Goal: Task Accomplishment & Management: Manage account settings

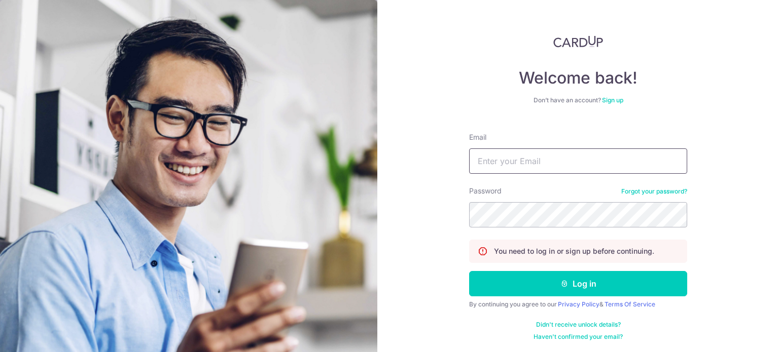
click at [506, 160] on input "Email" at bounding box center [578, 161] width 218 height 25
type input "[EMAIL_ADDRESS][DOMAIN_NAME]"
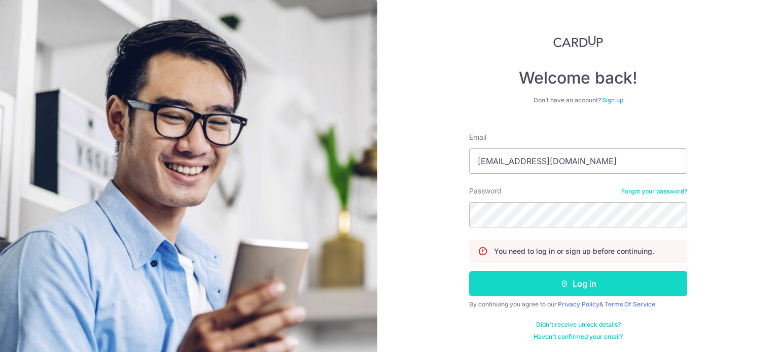
click at [593, 282] on button "Log in" at bounding box center [578, 283] width 218 height 25
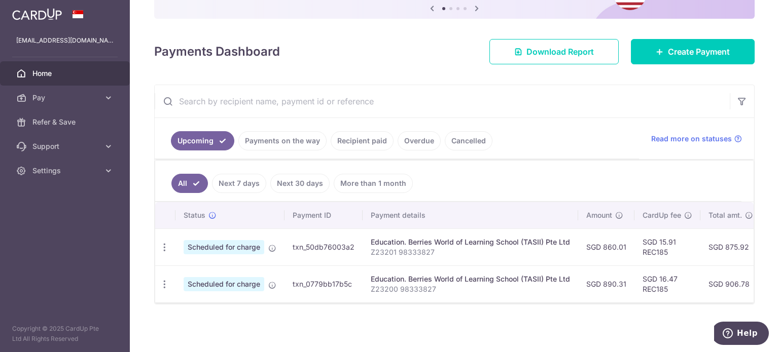
click at [213, 248] on span "Scheduled for charge" at bounding box center [224, 247] width 81 height 14
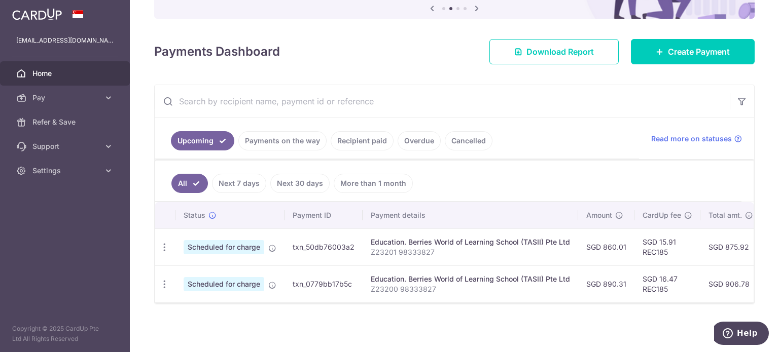
click at [270, 266] on td "Scheduled for charge" at bounding box center [229, 284] width 109 height 37
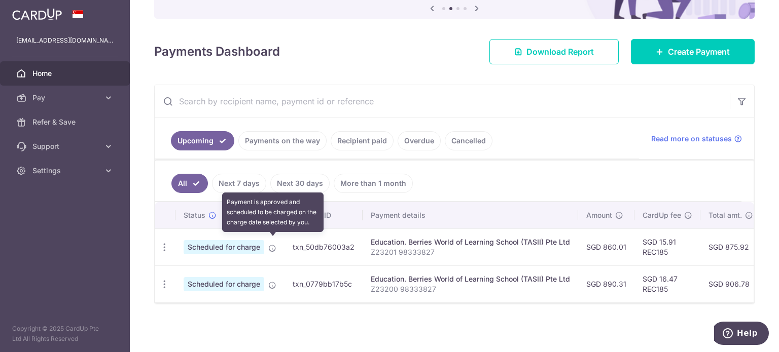
click at [272, 244] on icon at bounding box center [272, 248] width 8 height 8
click at [272, 247] on icon at bounding box center [272, 248] width 8 height 8
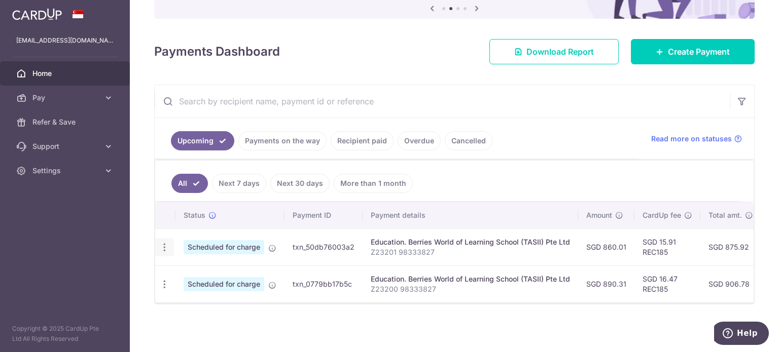
click at [163, 245] on icon "button" at bounding box center [164, 247] width 11 height 11
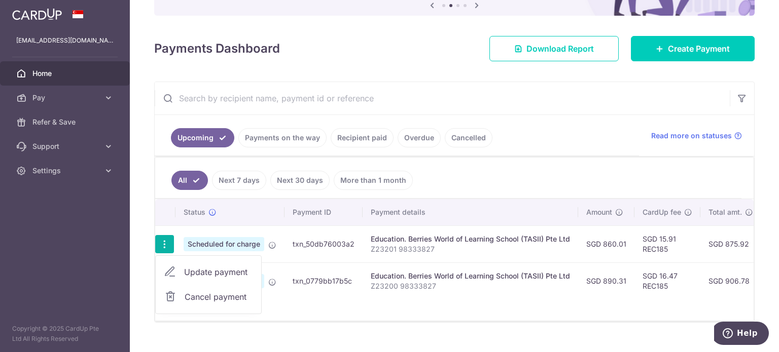
click at [207, 273] on span "Update payment" at bounding box center [218, 272] width 69 height 12
radio input "true"
type input "860.01"
type input "[DATE]"
type input "Z23201 98333827"
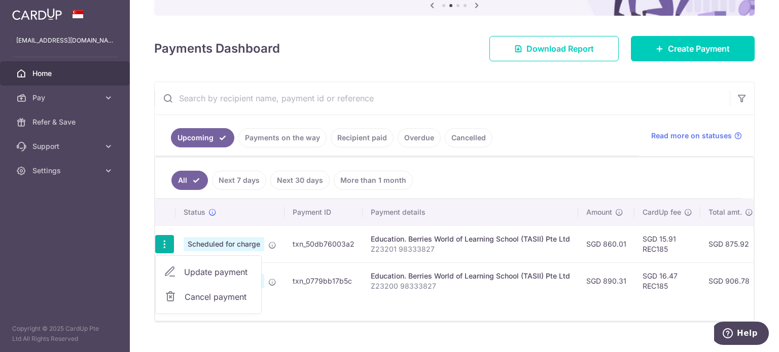
type input "REC185"
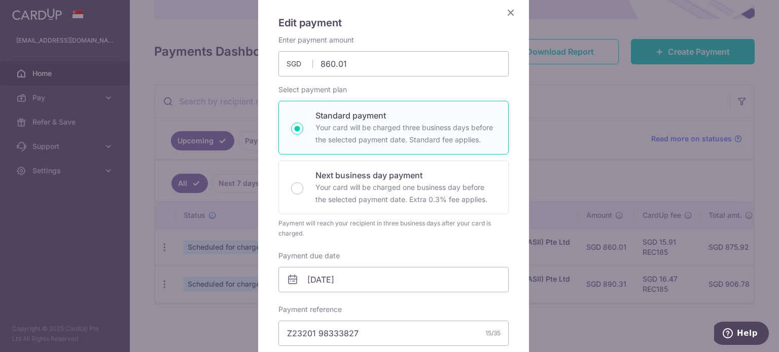
scroll to position [75, 0]
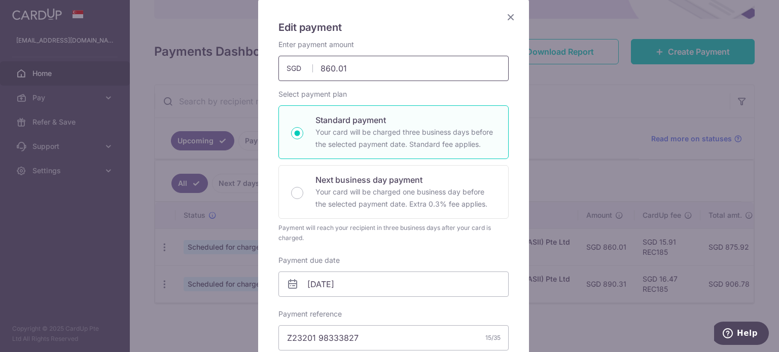
click at [347, 75] on input "860.01" at bounding box center [393, 68] width 230 height 25
type input "8"
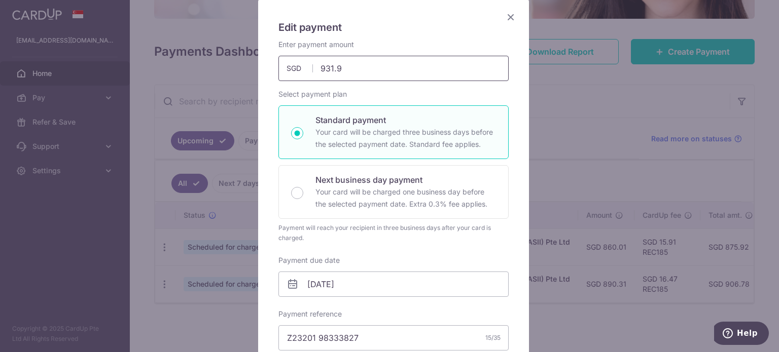
type input "931.95"
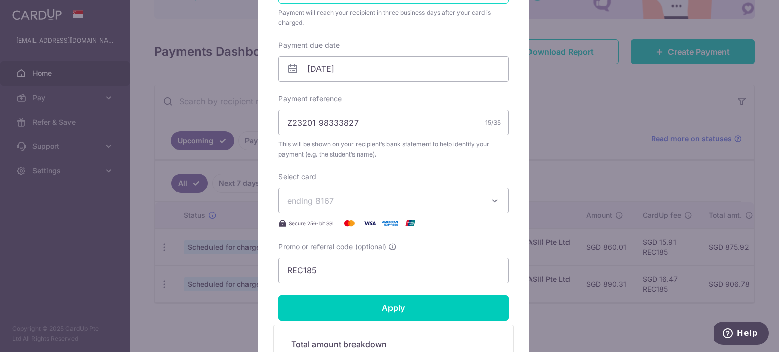
scroll to position [343, 0]
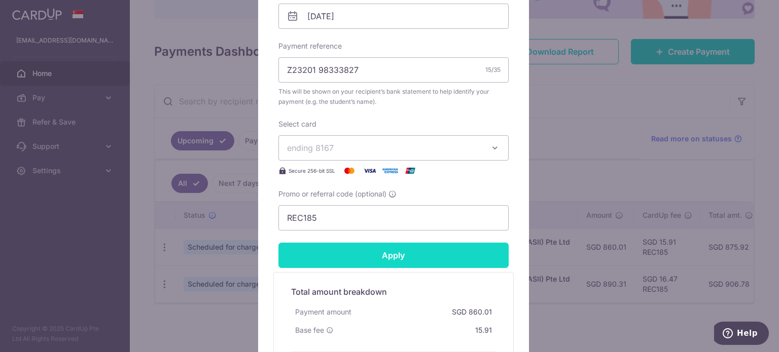
click at [389, 265] on input "Apply" at bounding box center [393, 255] width 230 height 25
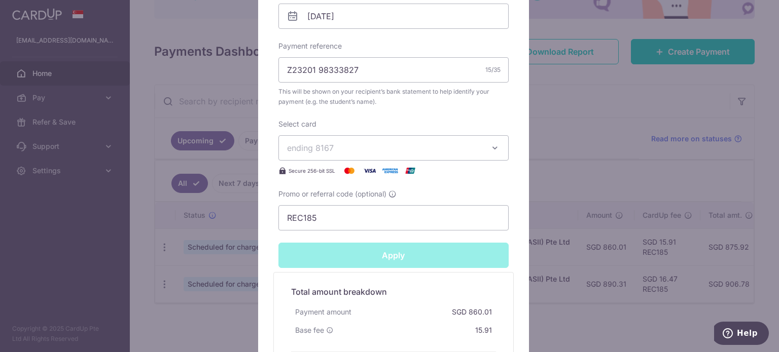
type input "Successfully Applied"
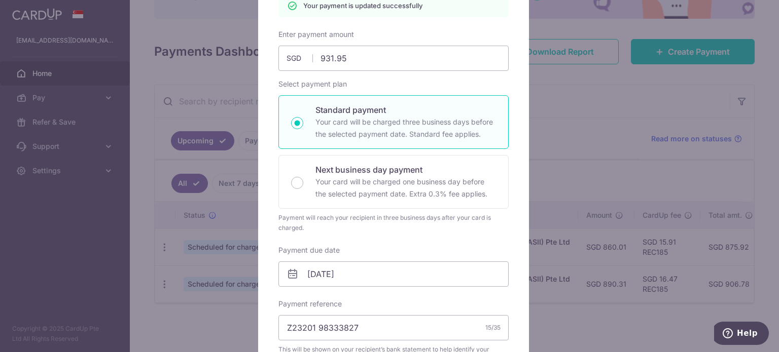
scroll to position [0, 0]
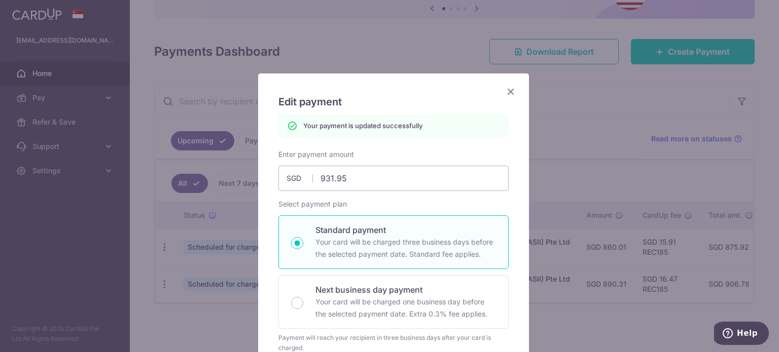
click at [505, 89] on icon "Close" at bounding box center [511, 91] width 12 height 13
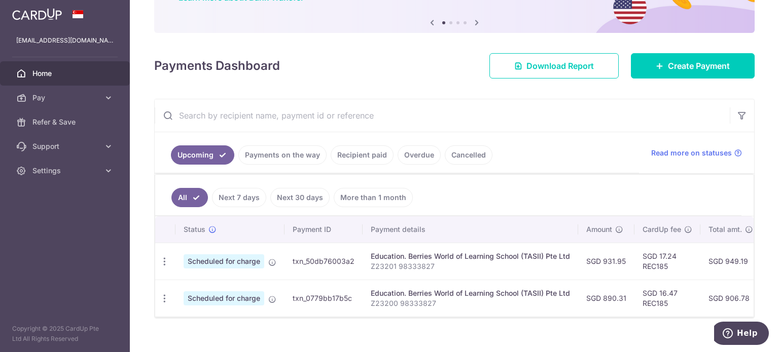
scroll to position [99, 0]
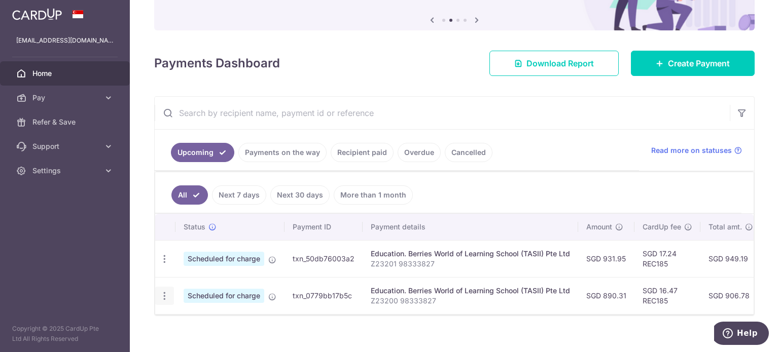
click at [163, 298] on icon "button" at bounding box center [164, 296] width 11 height 11
click at [212, 324] on span "Update payment" at bounding box center [218, 324] width 69 height 12
radio input "true"
type input "890.31"
type input "[DATE]"
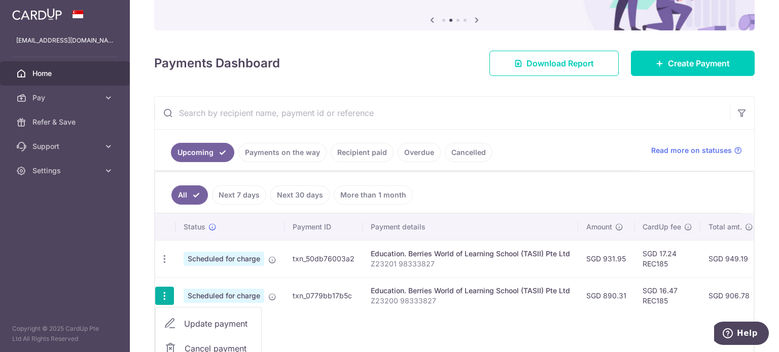
type input "Z23200 98333827"
type input "REC185"
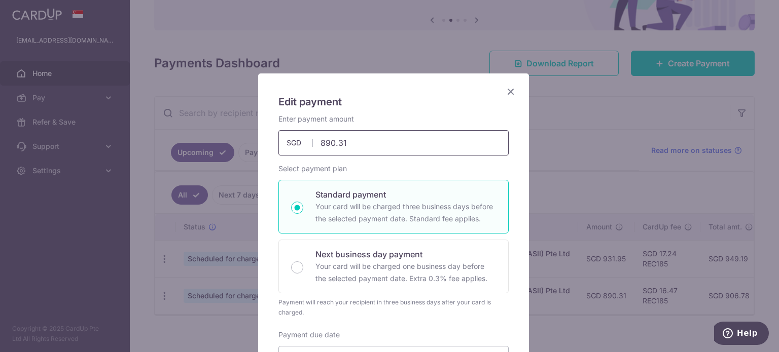
drag, startPoint x: 362, startPoint y: 137, endPoint x: 272, endPoint y: 144, distance: 90.5
click at [272, 144] on div "Enter payment amount 890.31 890.31 SGD To change the payment amount, please can…" at bounding box center [393, 135] width 242 height 42
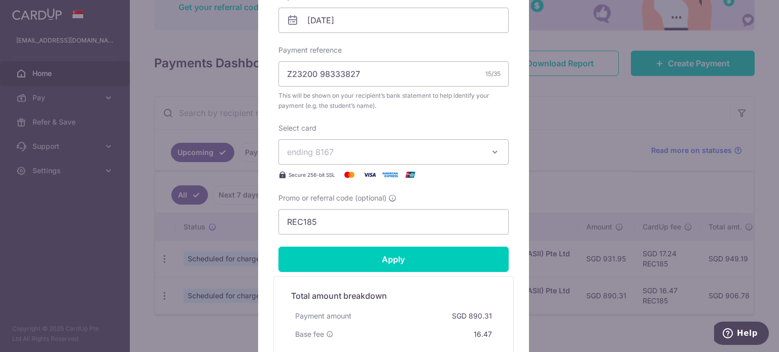
scroll to position [339, 0]
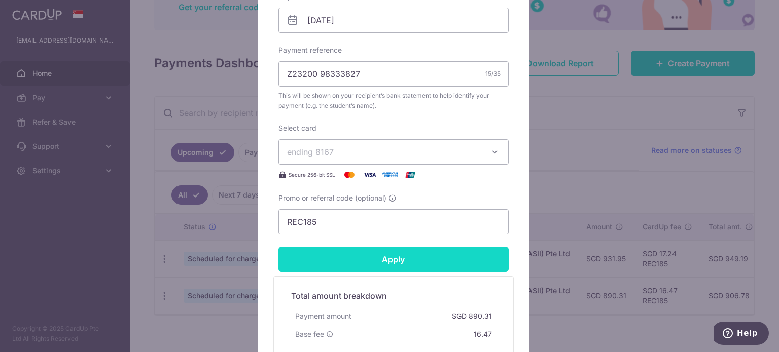
type input "1,196.28"
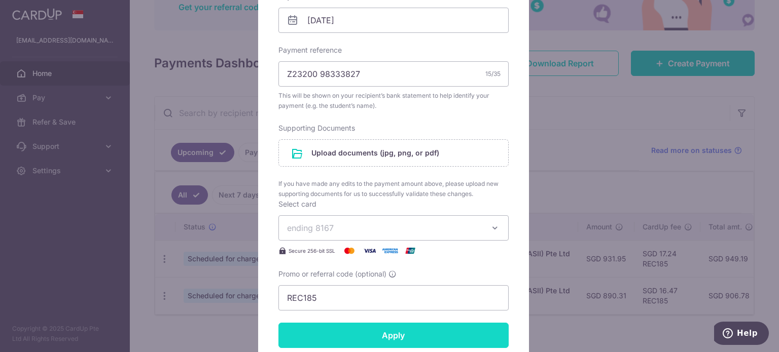
click at [350, 265] on form "By clicking apply, you will make changes to all payments to Berries World of Le…" at bounding box center [393, 120] width 230 height 690
click at [334, 335] on input "Apply" at bounding box center [393, 335] width 230 height 25
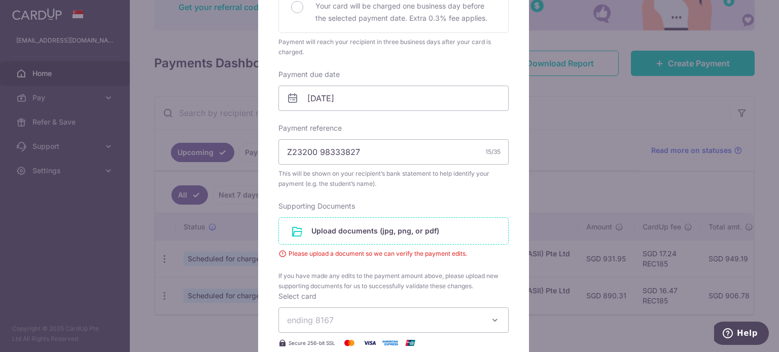
scroll to position [260, 0]
click at [393, 233] on input "file" at bounding box center [393, 232] width 229 height 26
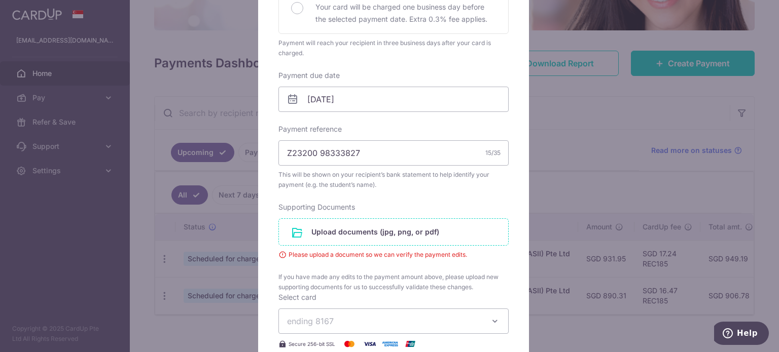
click at [402, 221] on input "file" at bounding box center [393, 232] width 229 height 26
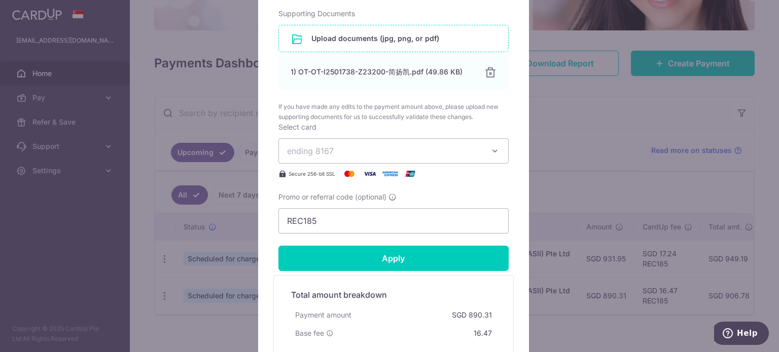
scroll to position [454, 0]
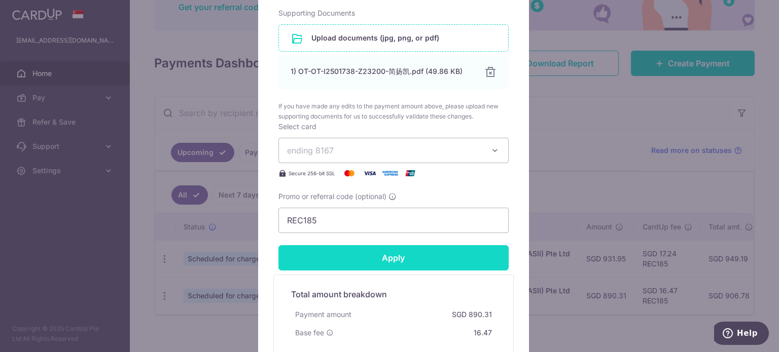
click at [431, 260] on input "Apply" at bounding box center [393, 257] width 230 height 25
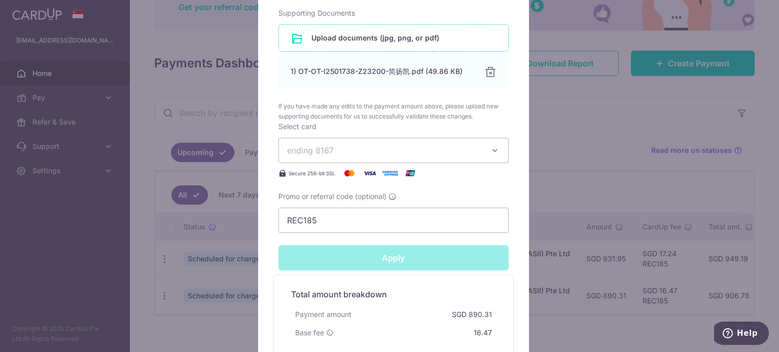
type input "Successfully Applied"
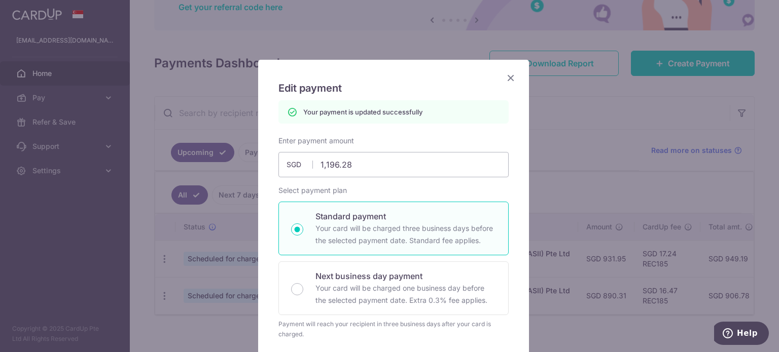
scroll to position [7, 0]
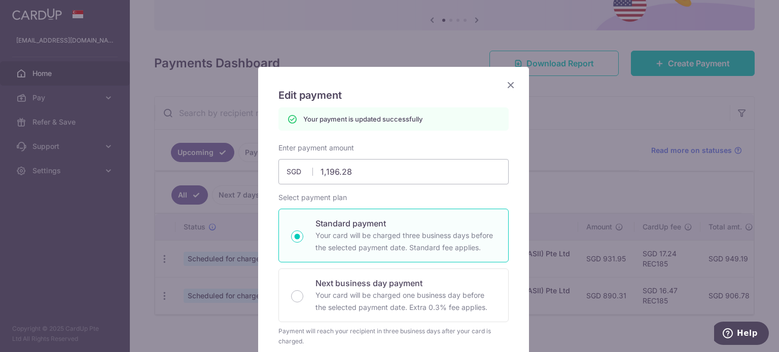
click at [508, 86] on icon "Close" at bounding box center [511, 85] width 12 height 13
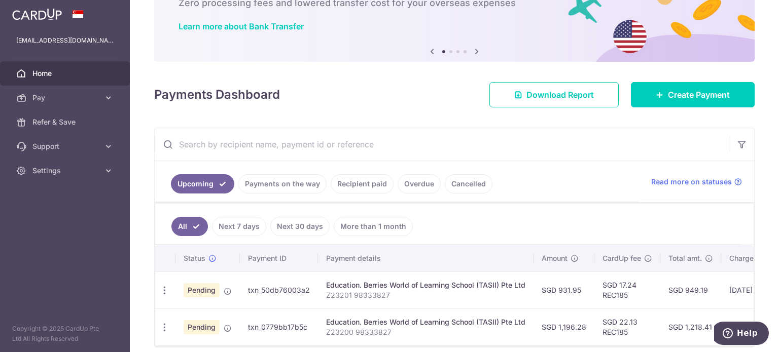
scroll to position [114, 0]
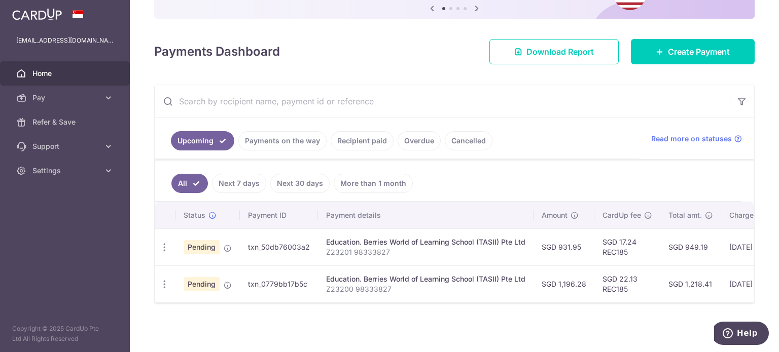
click at [361, 181] on link "More than 1 month" at bounding box center [373, 183] width 79 height 19
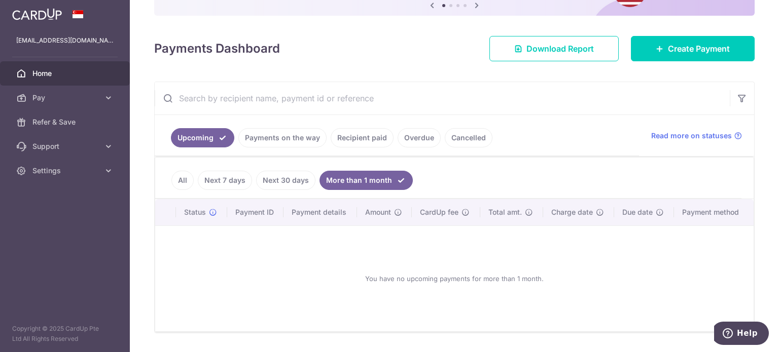
scroll to position [141, 0]
